Goal: Task Accomplishment & Management: Manage account settings

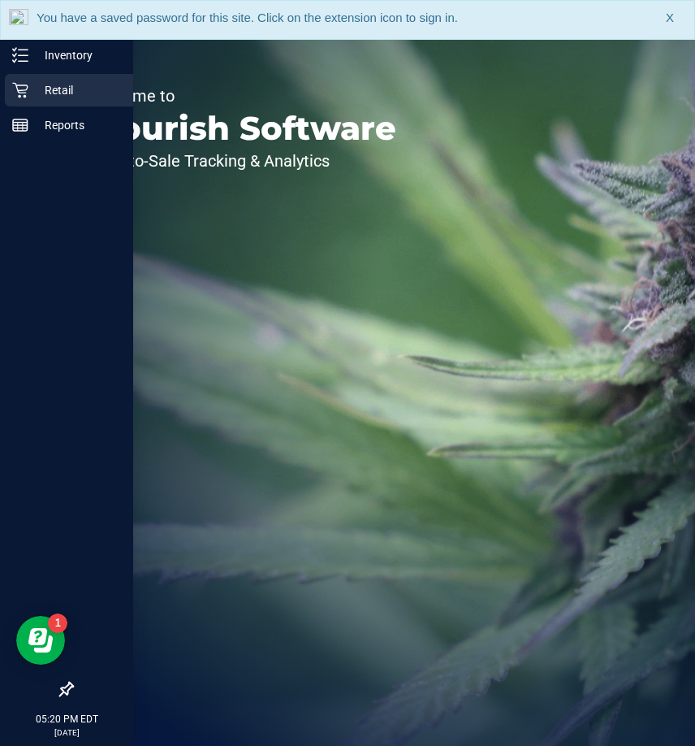
click at [53, 93] on p "Retail" at bounding box center [76, 89] width 97 height 19
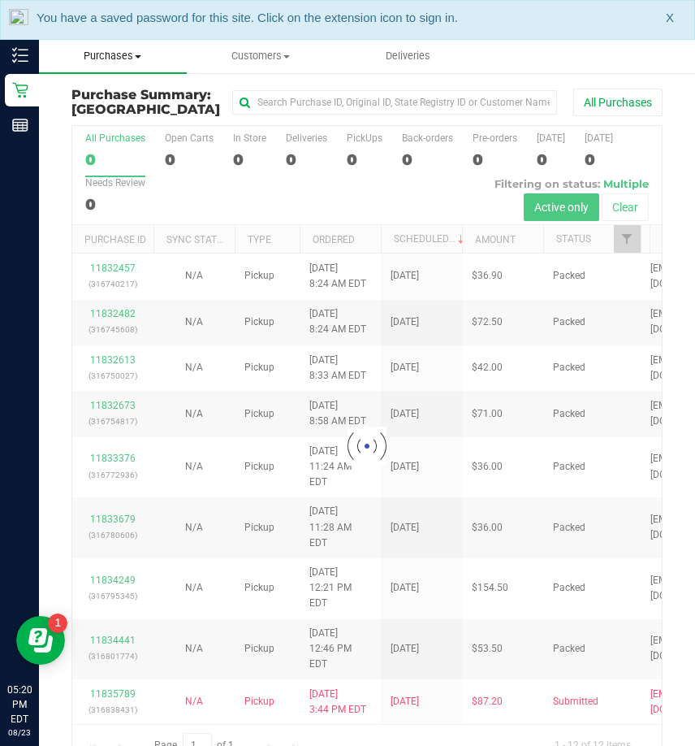
click at [129, 60] on span "Purchases" at bounding box center [113, 56] width 148 height 15
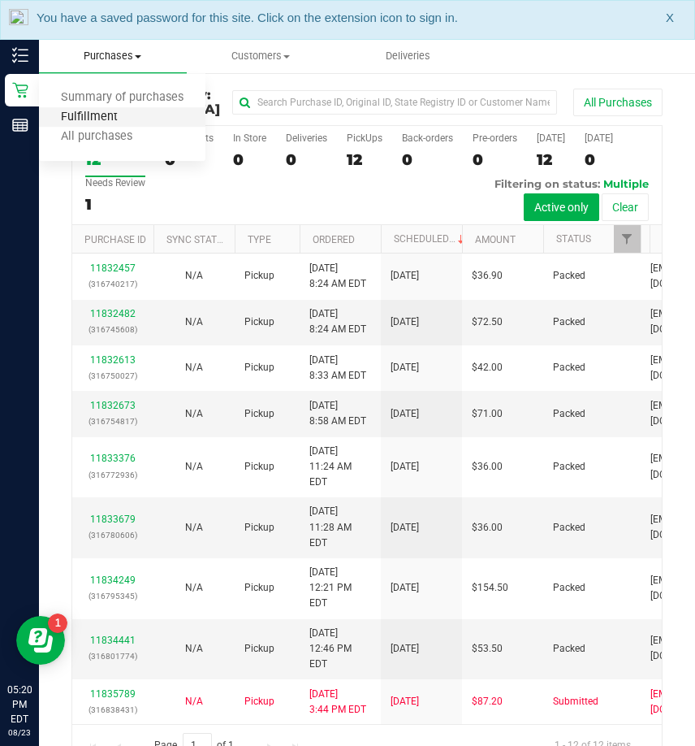
click at [102, 120] on span "Fulfillment" at bounding box center [89, 117] width 101 height 14
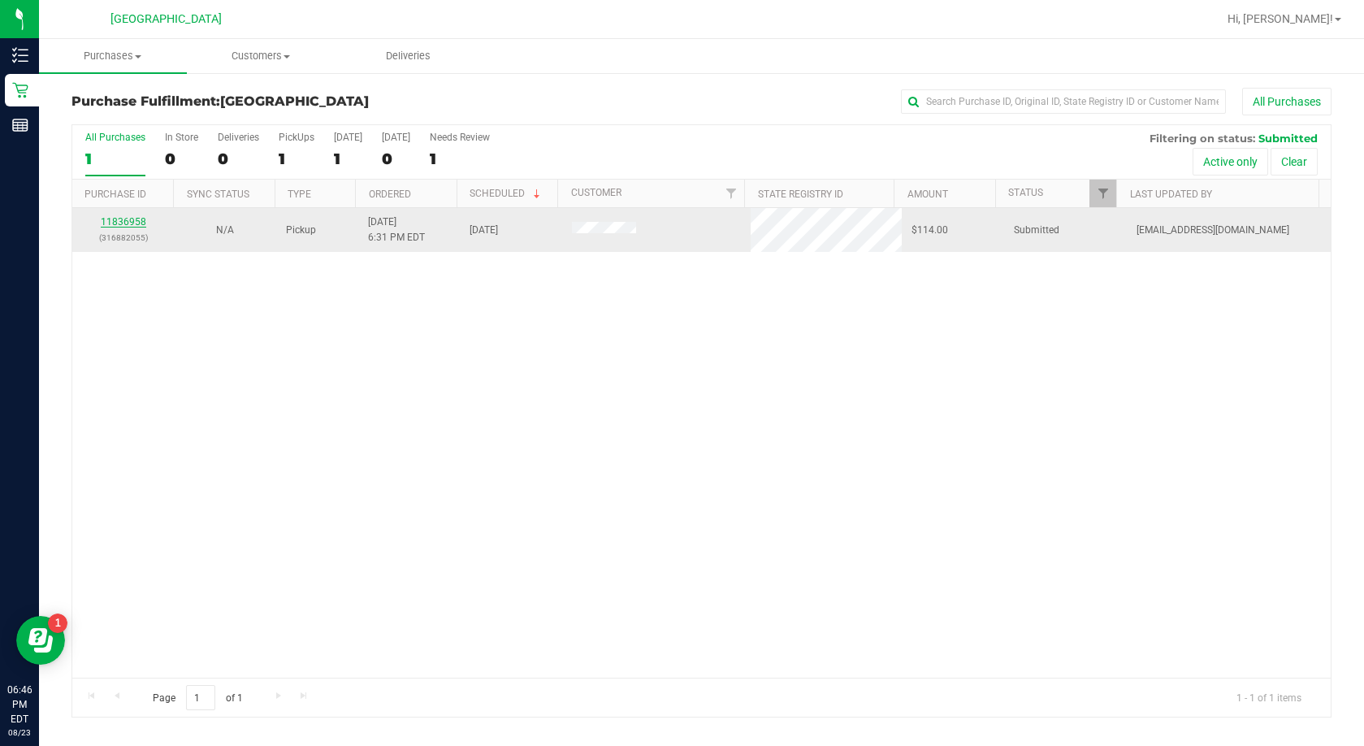
click at [128, 227] on link "11836958" at bounding box center [123, 221] width 45 height 11
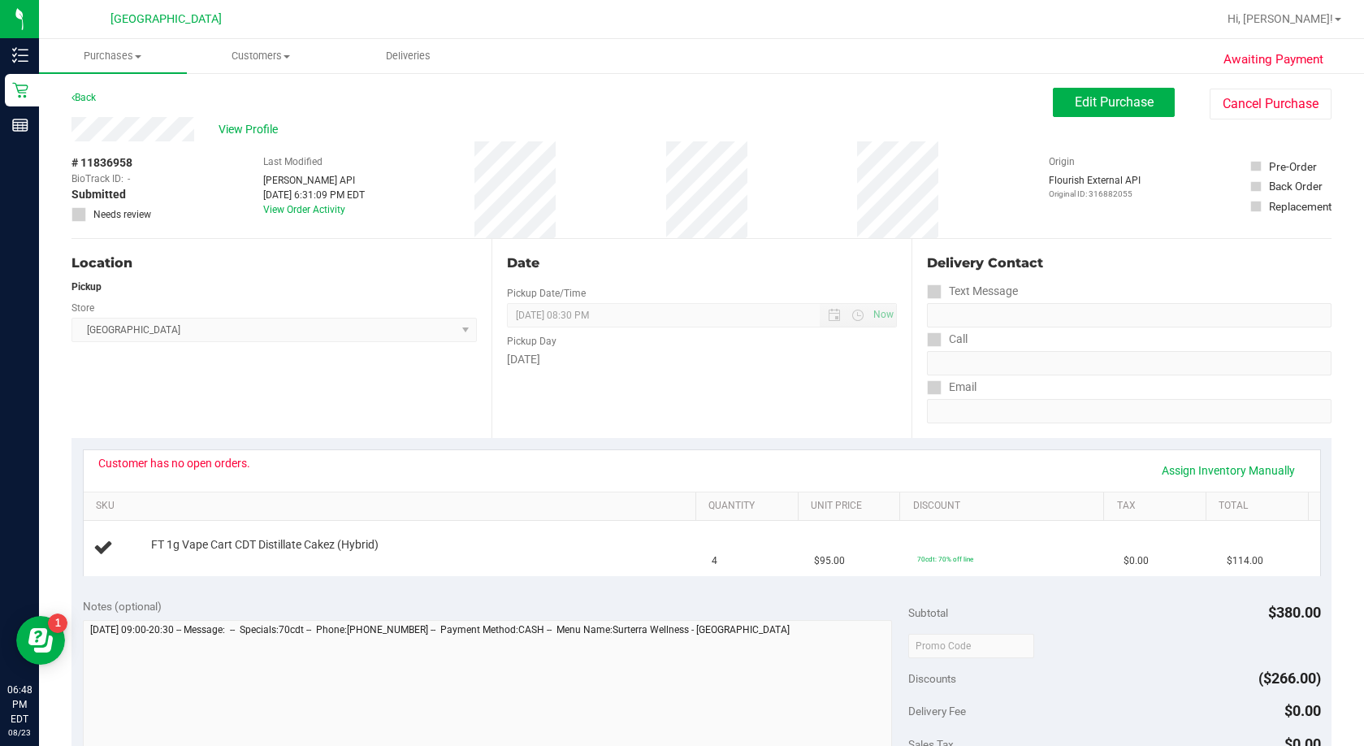
click at [627, 602] on div "Notes (optional)" at bounding box center [495, 606] width 825 height 16
click at [695, 112] on button "Edit Purchase" at bounding box center [1114, 102] width 122 height 29
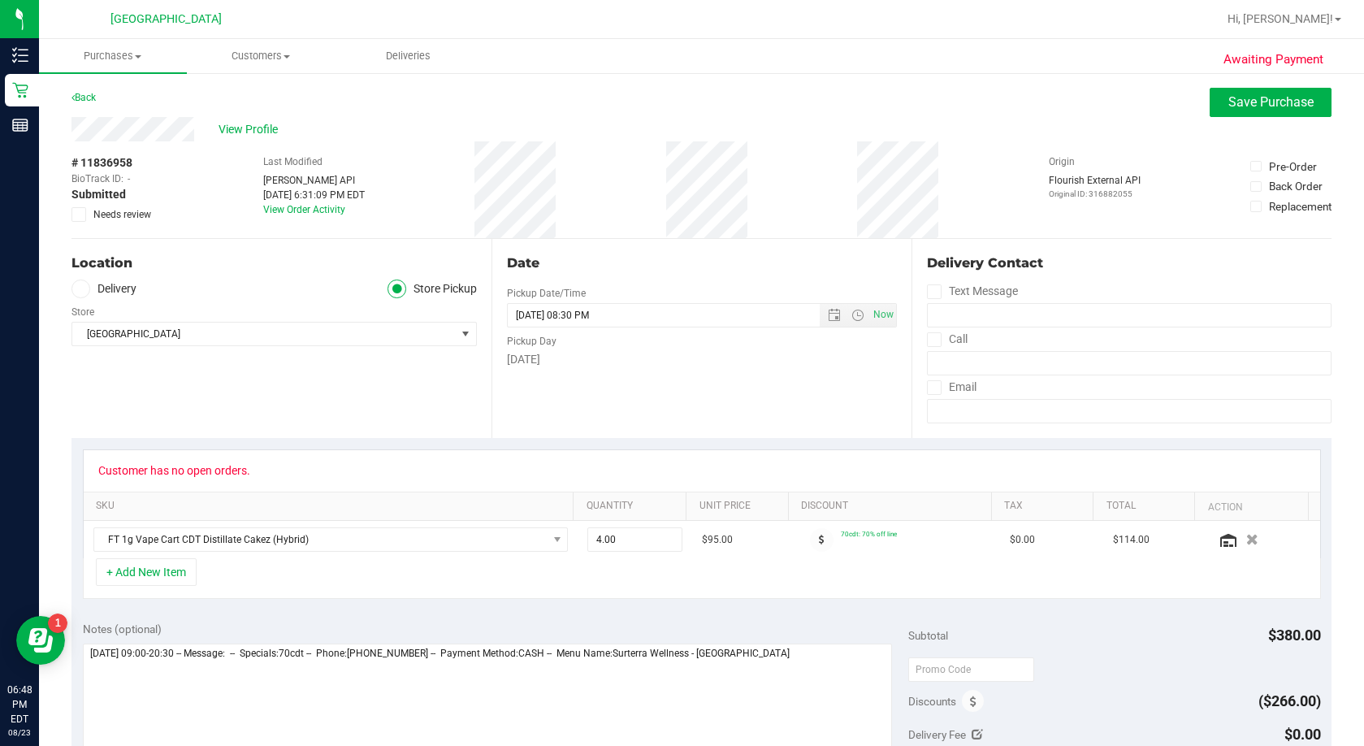
click at [80, 214] on icon at bounding box center [79, 214] width 11 height 0
click at [0, 0] on input "Needs review" at bounding box center [0, 0] width 0 height 0
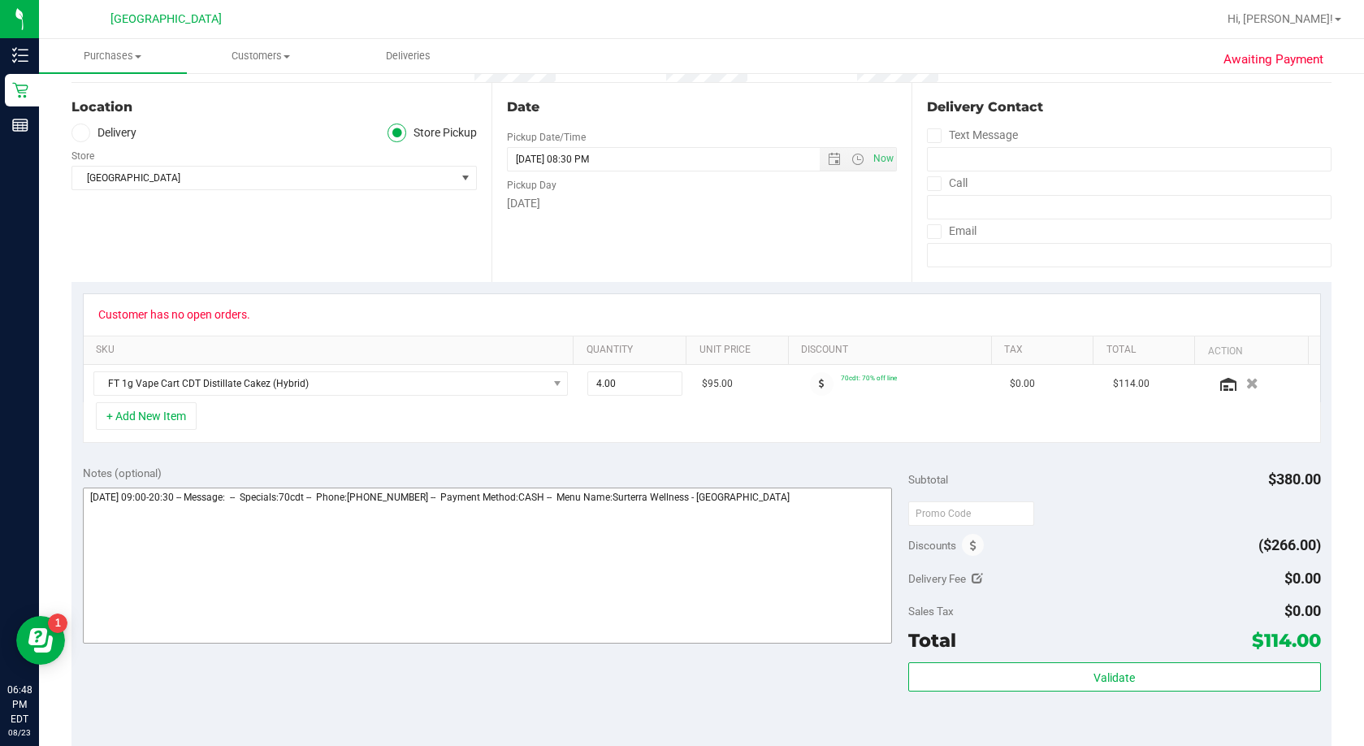
scroll to position [162, 0]
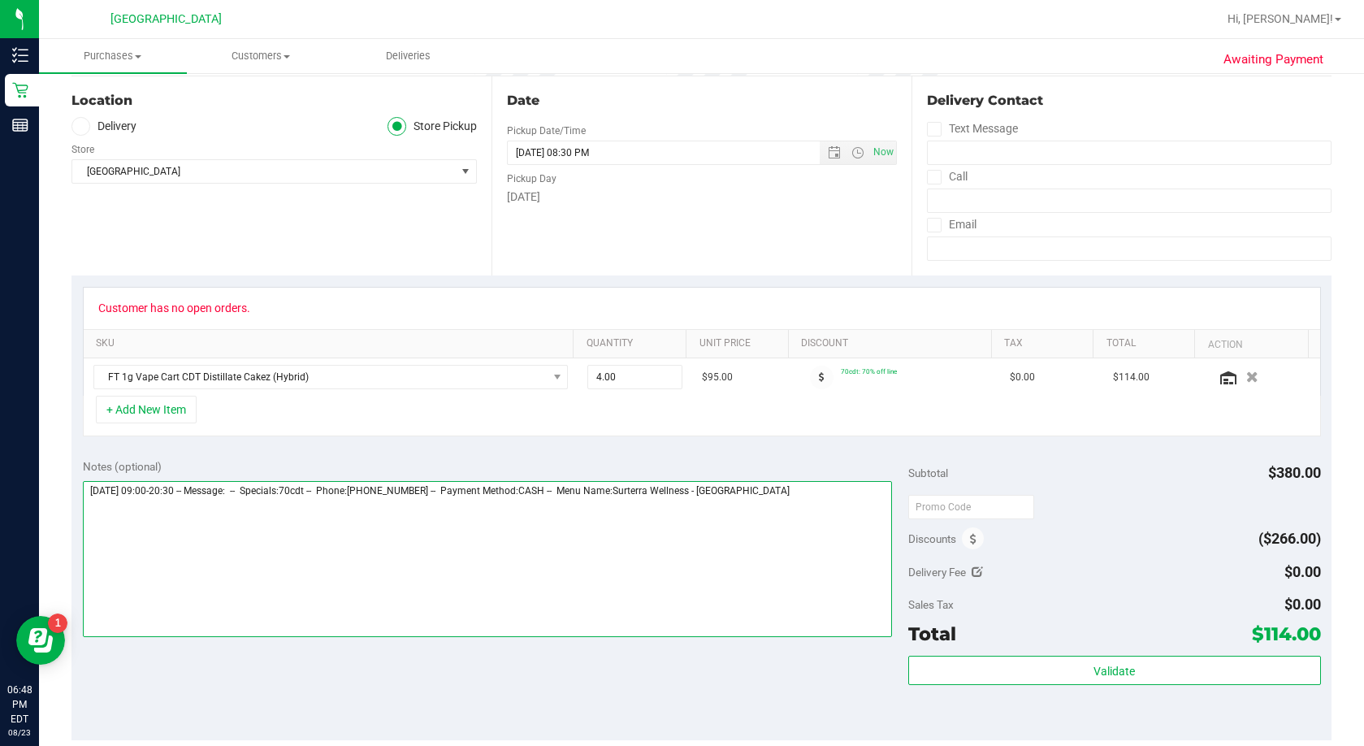
click at [695, 515] on textarea at bounding box center [487, 559] width 809 height 156
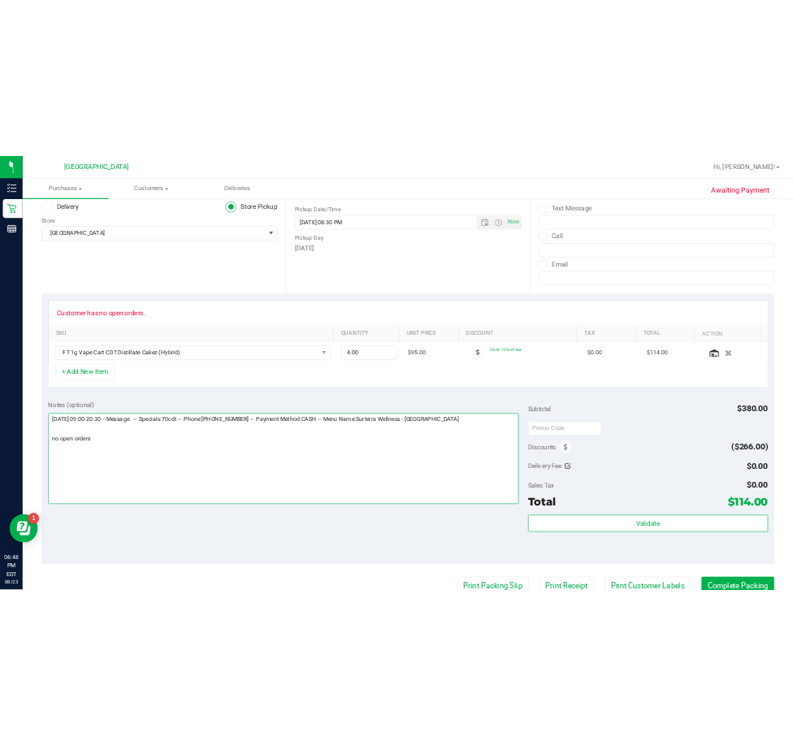
scroll to position [0, 0]
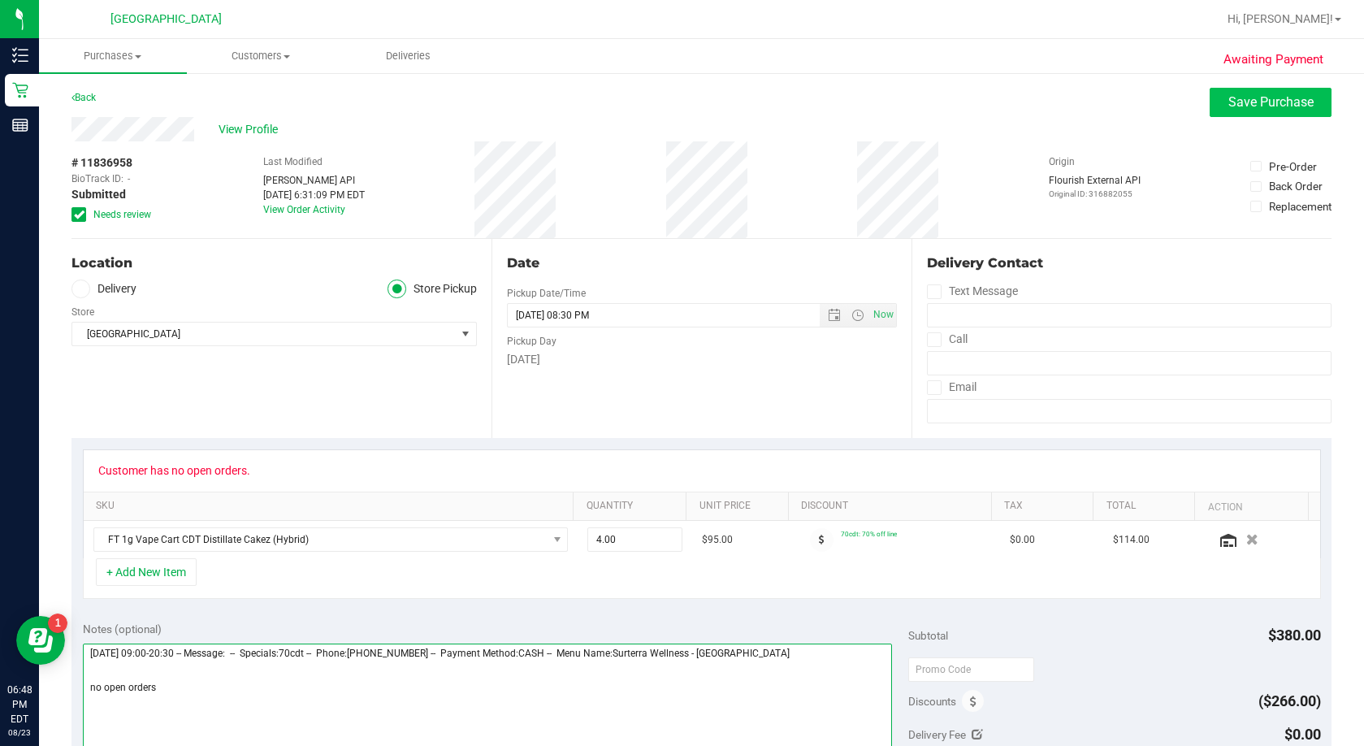
type textarea "[DATE] 09:00-20:30 -- Message: -- Specials:70cdt -- Phone:[PHONE_NUMBER] -- Pay…"
click at [695, 106] on span "Save Purchase" at bounding box center [1270, 101] width 85 height 15
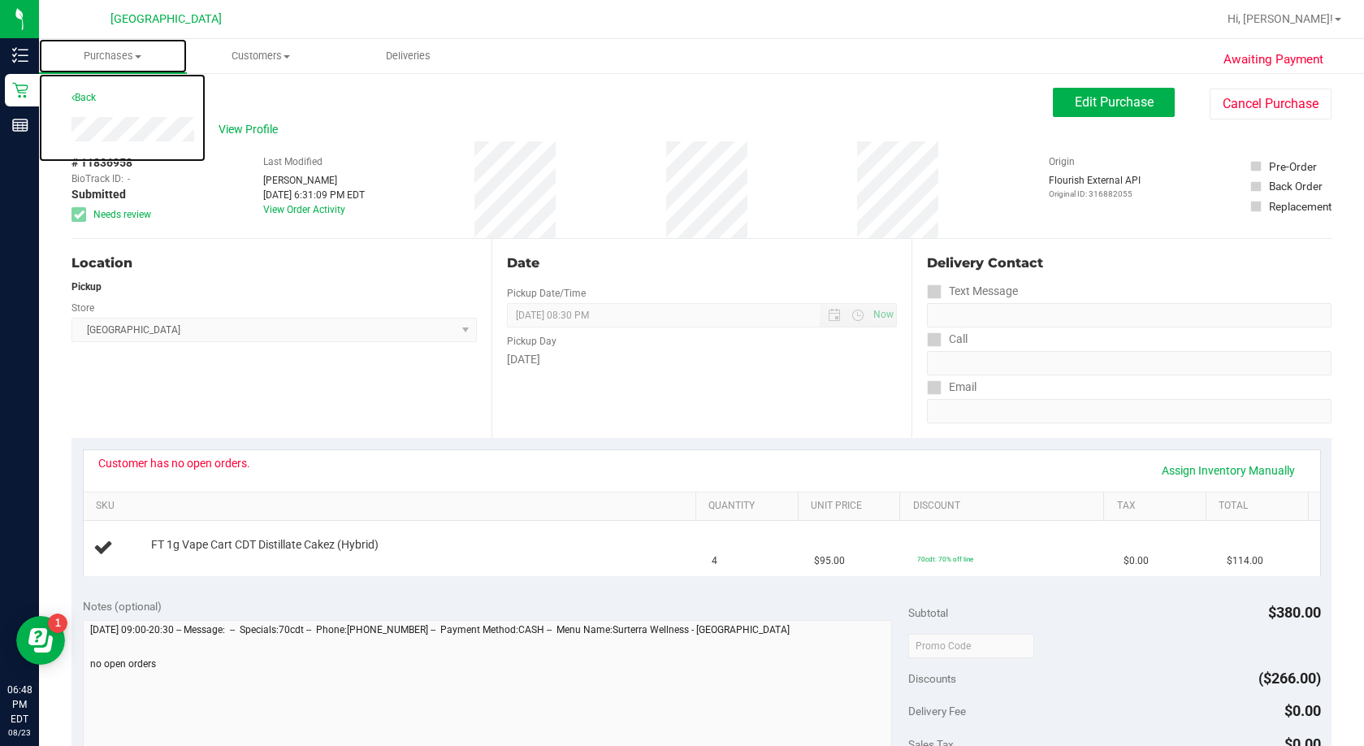
click at [111, 58] on span "Purchases" at bounding box center [113, 56] width 148 height 15
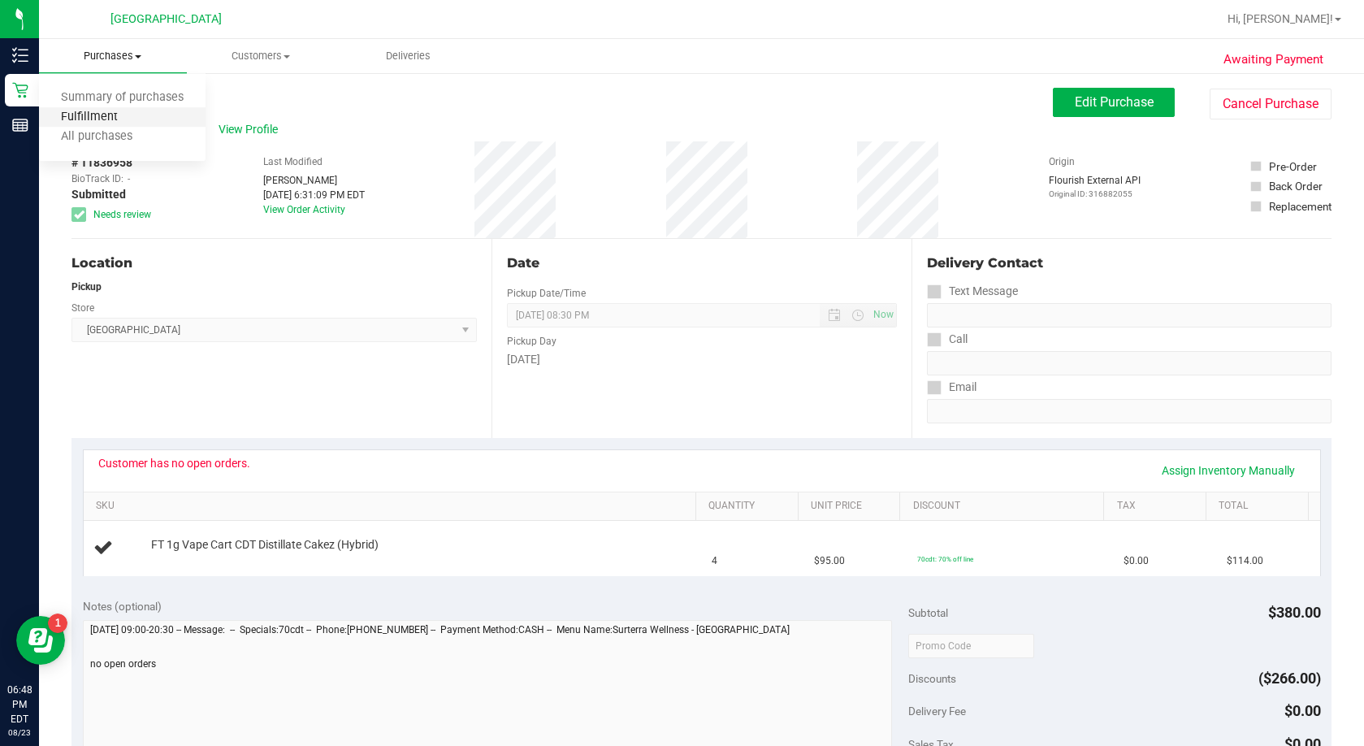
click at [86, 111] on span "Fulfillment" at bounding box center [89, 117] width 101 height 14
